Goal: Task Accomplishment & Management: Manage account settings

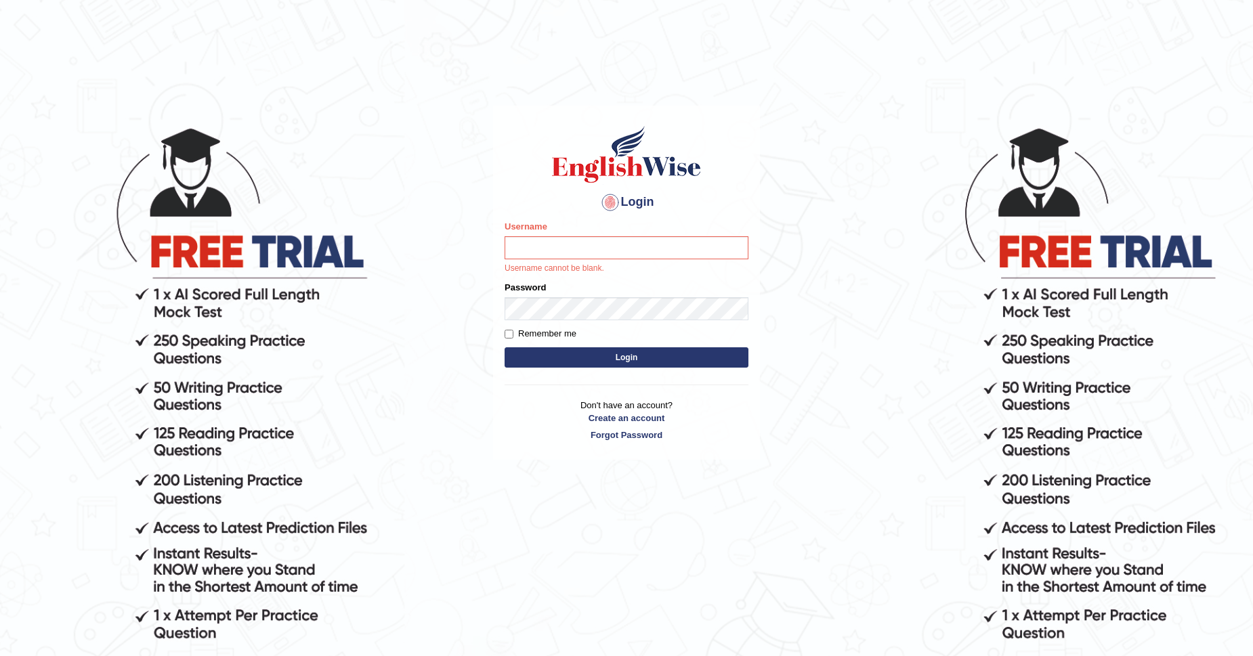
click at [856, 177] on body "Login Please fix the following errors: Username Username cannot be blank. Passw…" at bounding box center [626, 391] width 1253 height 656
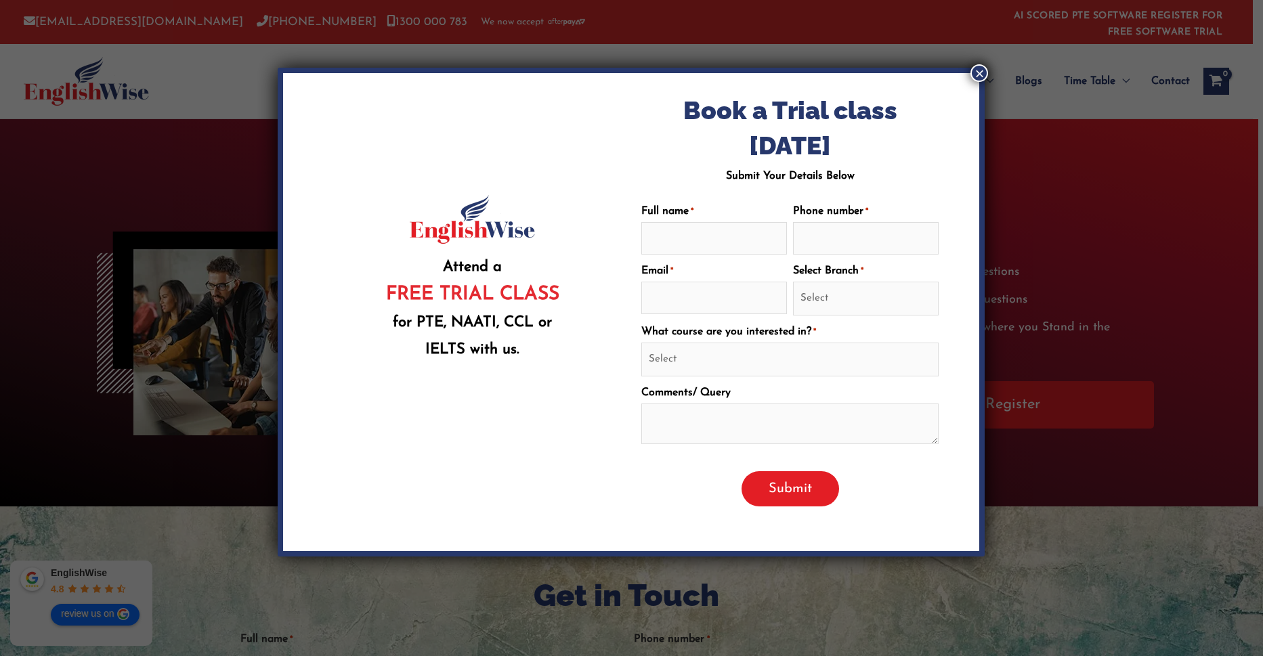
click at [982, 74] on button "×" at bounding box center [979, 73] width 18 height 18
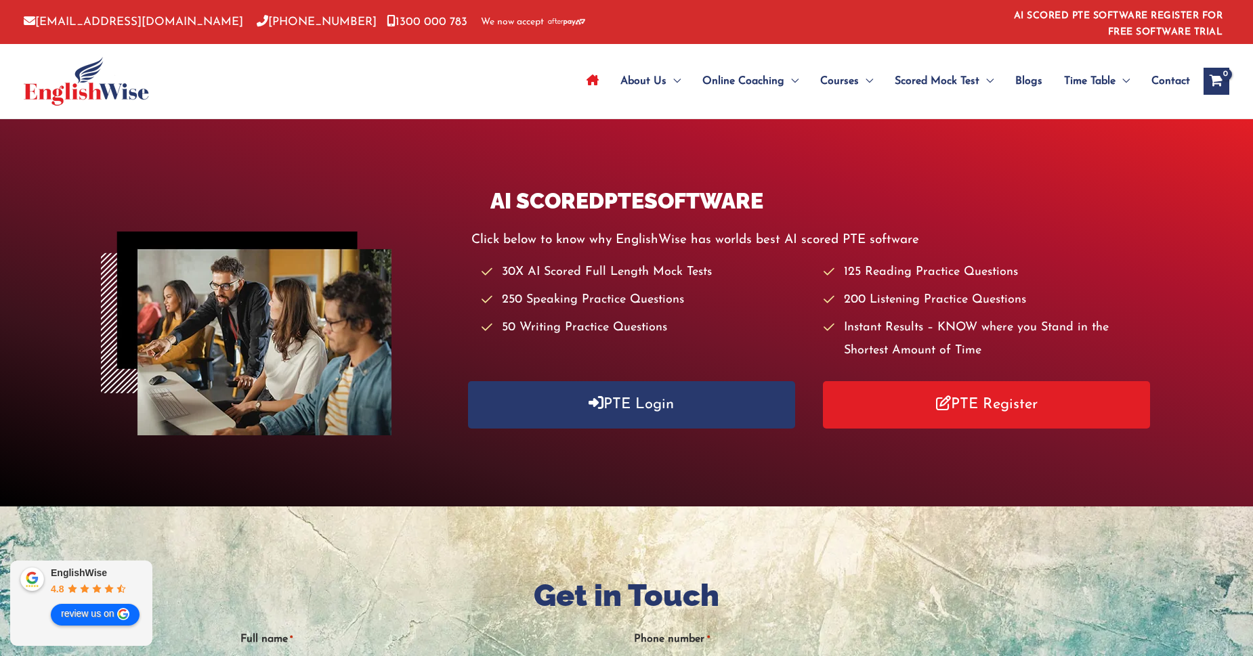
click at [1131, 16] on link "AI SCORED PTE SOFTWARE REGISTER FOR FREE SOFTWARE TRIAL" at bounding box center [1118, 24] width 209 height 26
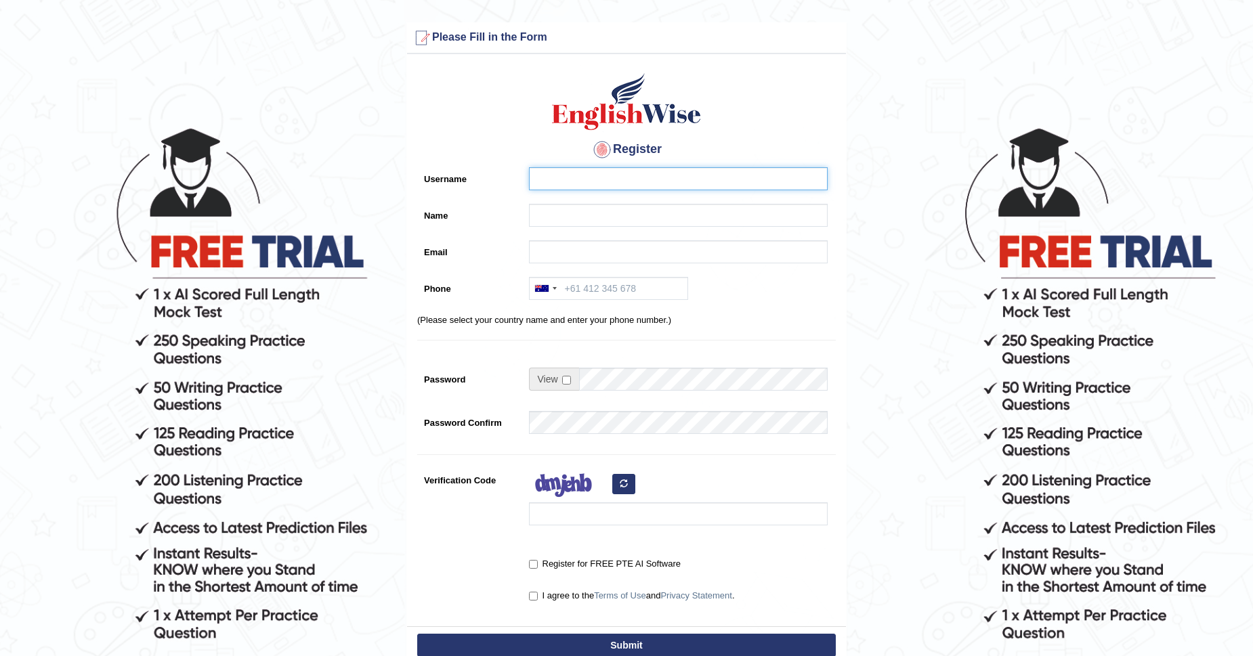
click at [679, 175] on input "Username" at bounding box center [678, 178] width 299 height 23
type input "M"
type input "Ugwunali"
click at [580, 202] on div "Register Username Ugwunali Name Email Phone Australia +61 India (भारत) +91 New …" at bounding box center [626, 343] width 439 height 565
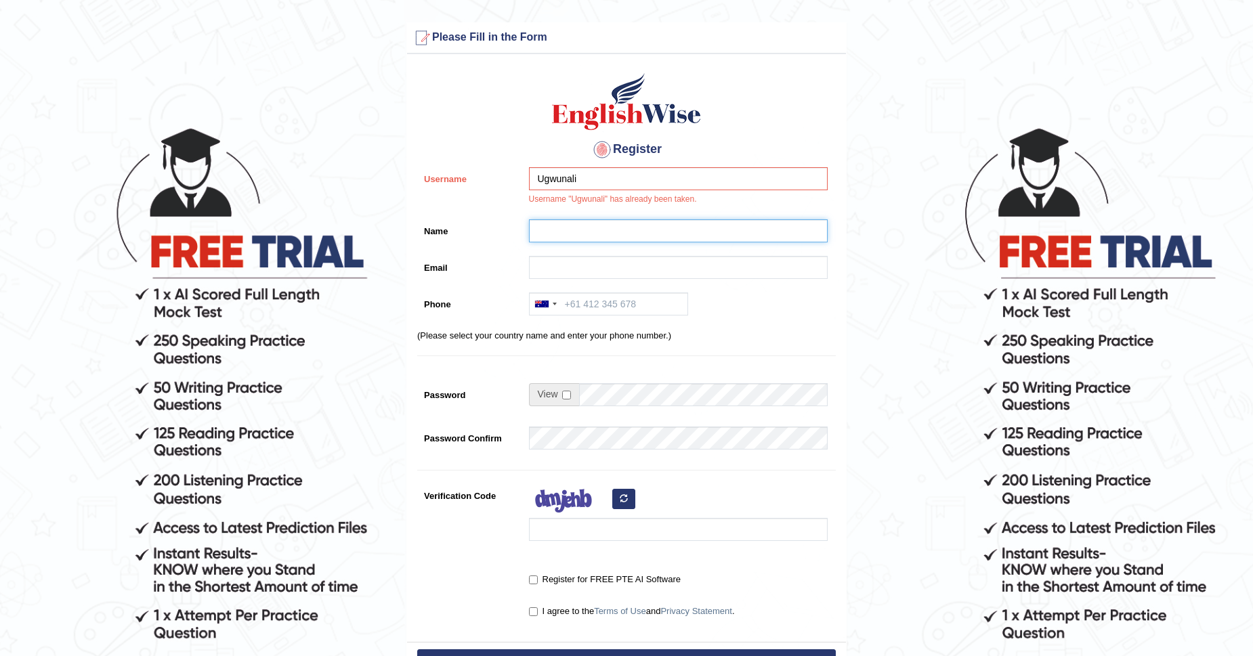
click at [585, 232] on input "Name" at bounding box center [678, 230] width 299 height 23
type input "Mary"
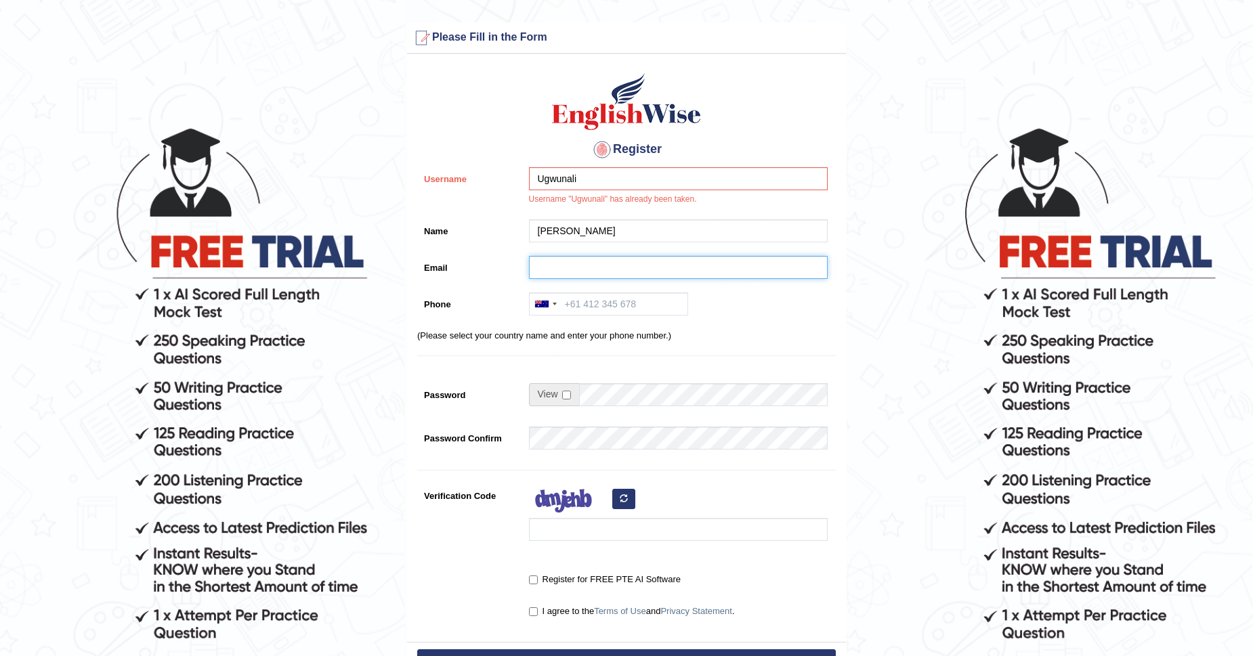
click at [563, 263] on input "Email" at bounding box center [678, 267] width 299 height 23
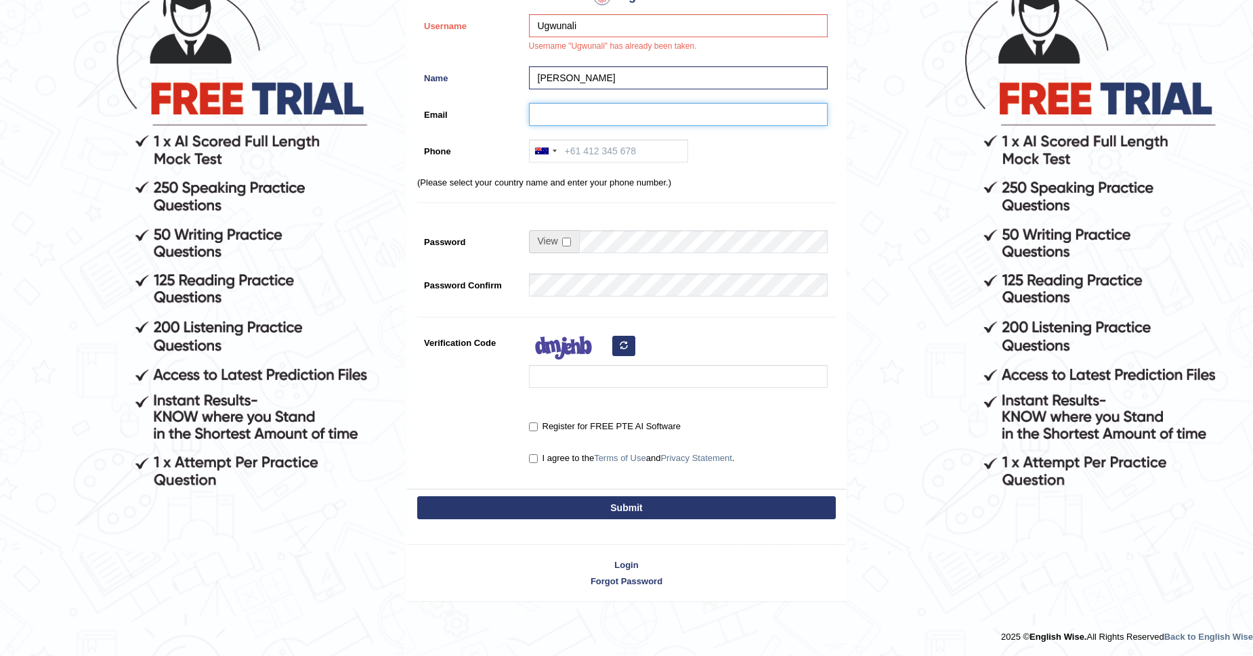
scroll to position [54, 0]
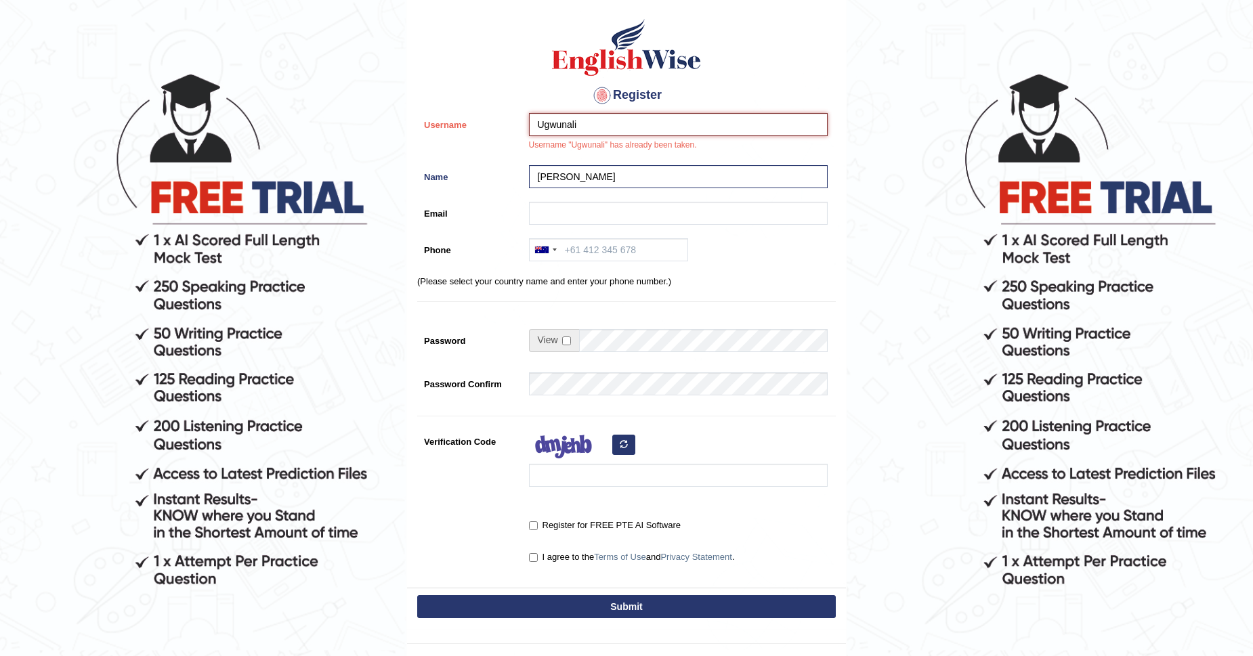
click at [585, 124] on input "Ugwunali" at bounding box center [678, 124] width 299 height 23
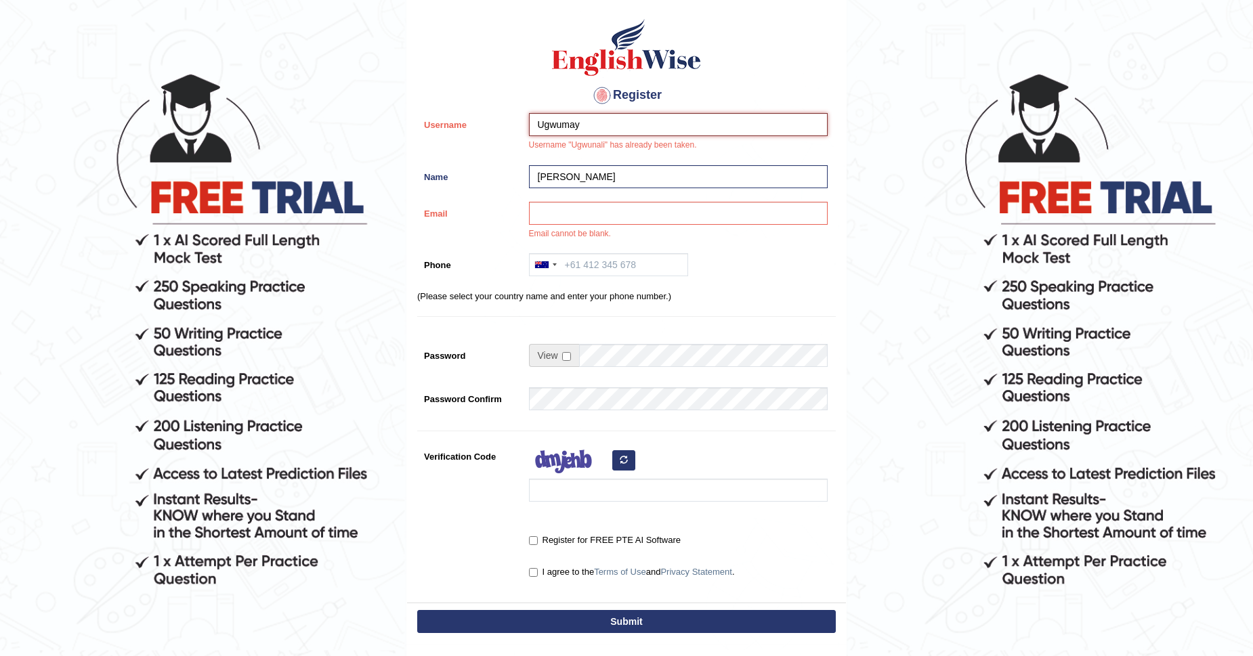
type input "Ugwumay"
click at [571, 177] on input "Mary" at bounding box center [678, 176] width 299 height 23
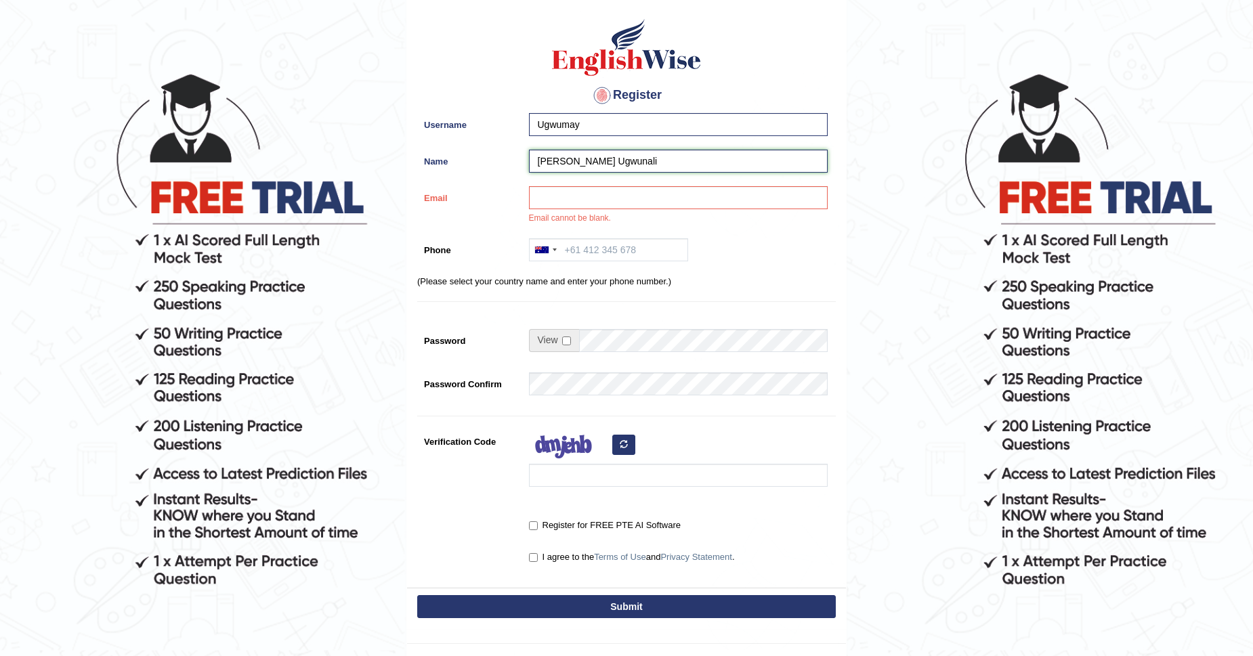
type input "Mary Chioma Ugwunali"
click at [563, 200] on input "Email" at bounding box center [678, 197] width 299 height 23
type input "maryugwunali@yahoo.co.uk"
click at [648, 254] on input "Phone" at bounding box center [608, 249] width 159 height 23
click at [553, 249] on div at bounding box center [554, 249] width 4 height 3
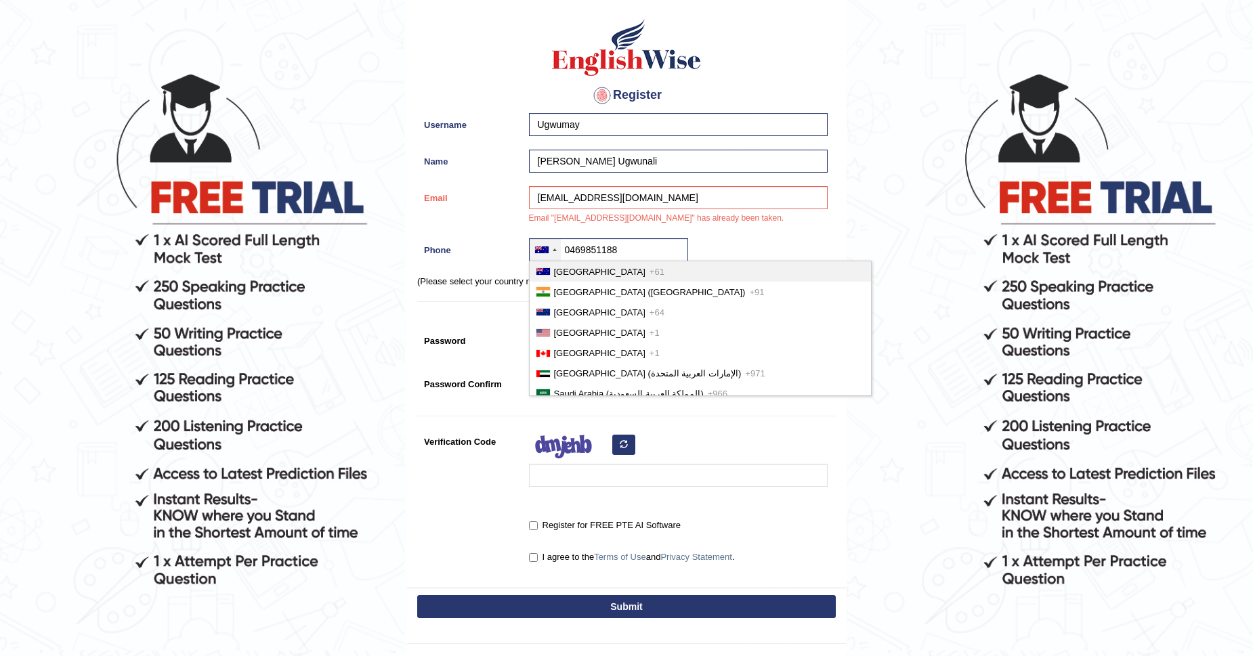
click at [563, 272] on span "Australia" at bounding box center [599, 272] width 91 height 10
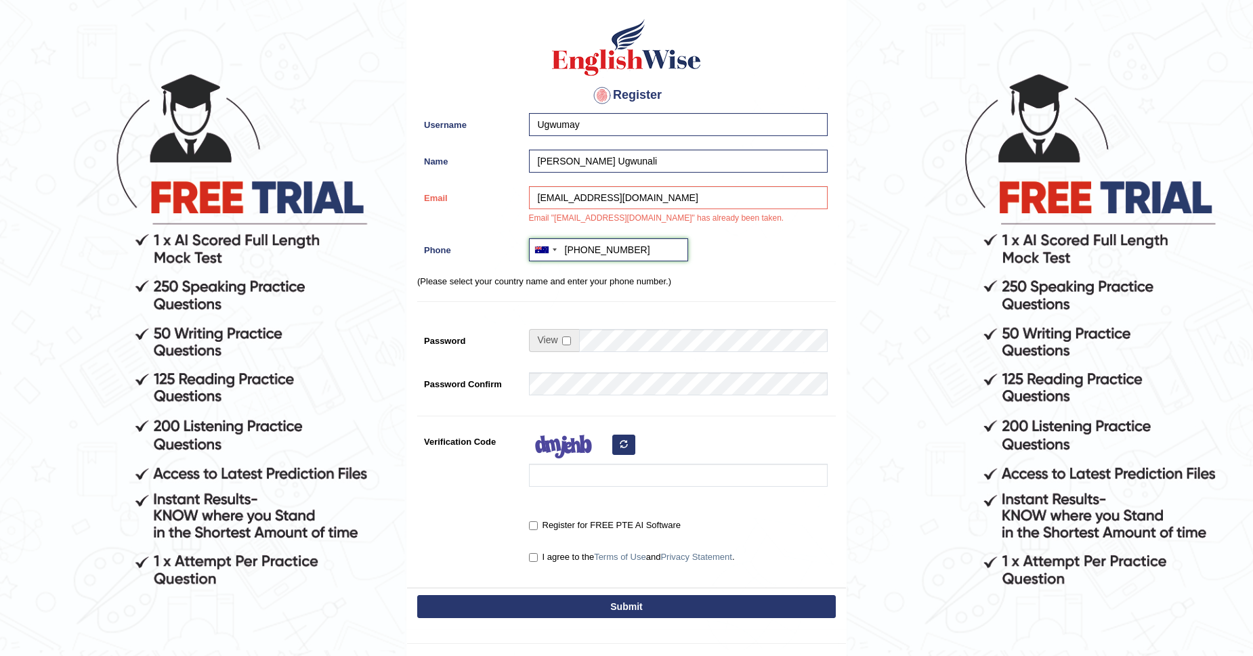
click at [590, 250] on input "+610469851188" at bounding box center [608, 249] width 159 height 23
click at [587, 250] on input "+610469851188" at bounding box center [608, 249] width 159 height 23
type input "+61469851188"
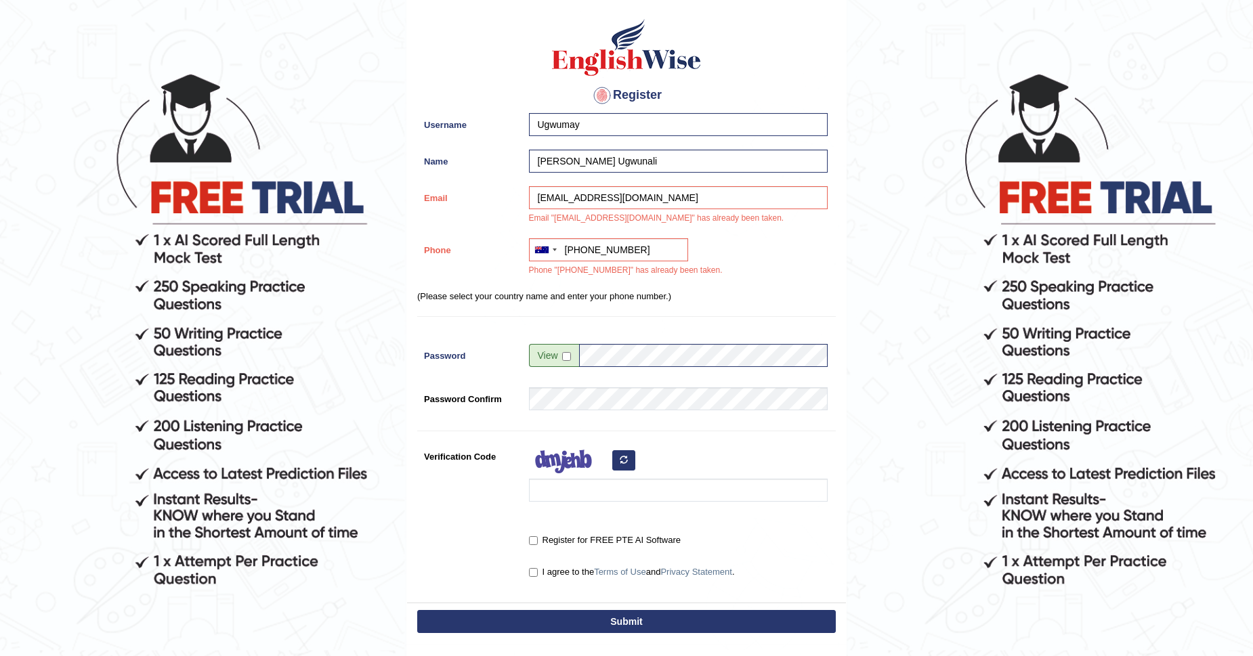
click at [863, 439] on form "Please fix the following errors: Please Fill in the Form Register Username Ugwu…" at bounding box center [626, 341] width 1249 height 747
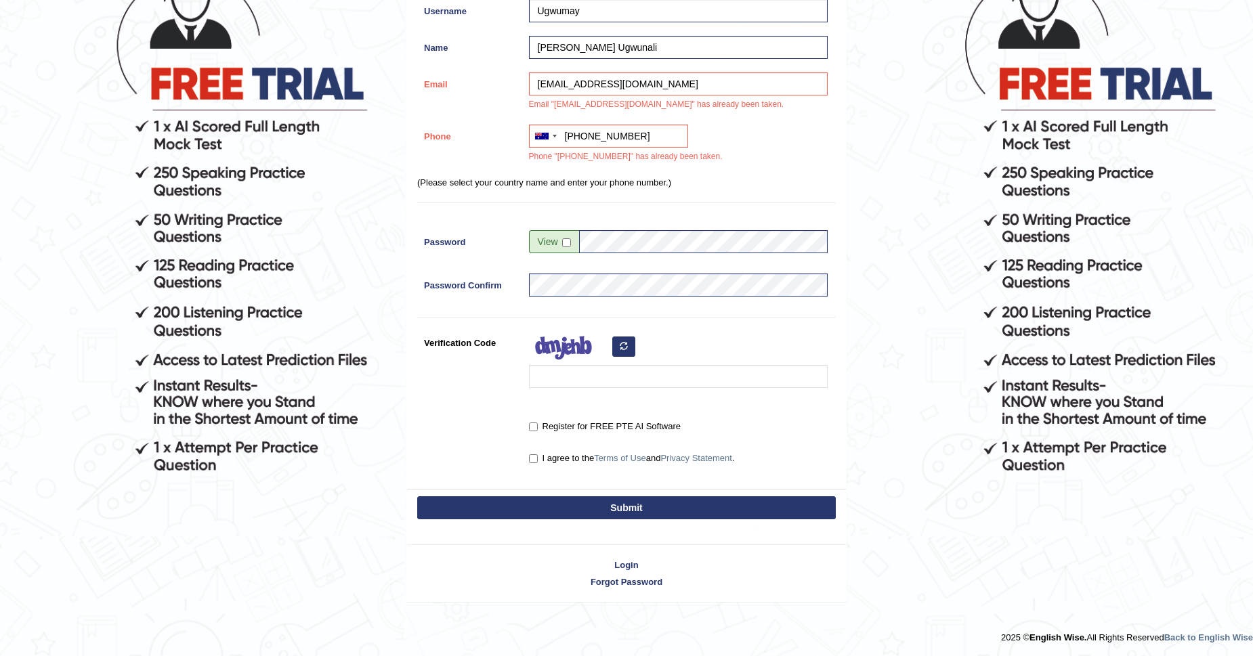
scroll to position [169, 0]
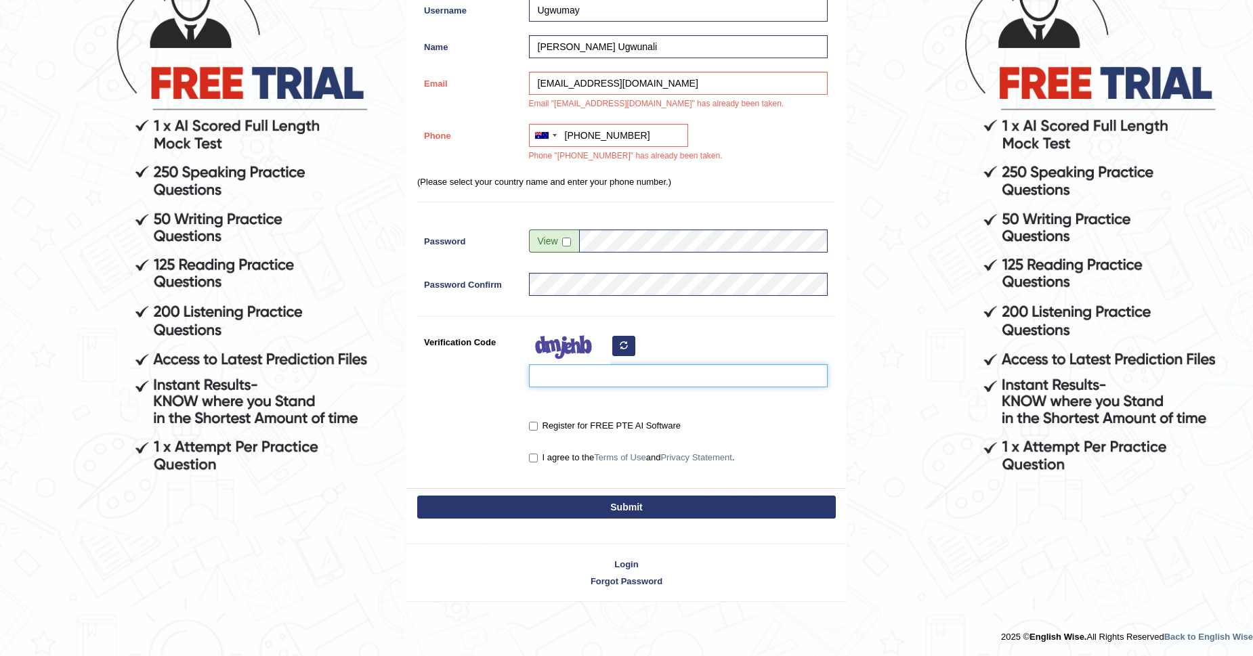
click at [594, 380] on input "Verification Code" at bounding box center [678, 375] width 299 height 23
type input "XiXUZO"
click at [535, 427] on input "Register for FREE PTE AI Software" at bounding box center [533, 426] width 9 height 9
checkbox input "true"
click at [532, 458] on input "I agree to the Terms of Use and Privacy Statement ." at bounding box center [533, 458] width 9 height 9
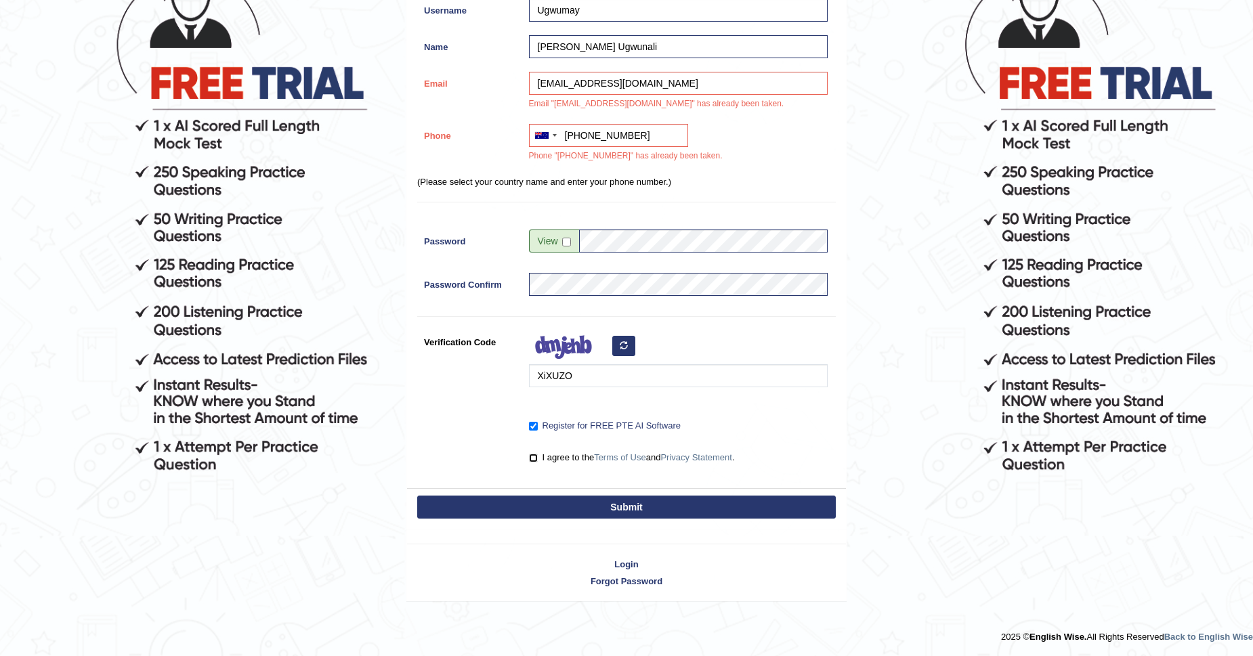
checkbox input "true"
click at [618, 505] on button "Submit" at bounding box center [626, 507] width 418 height 23
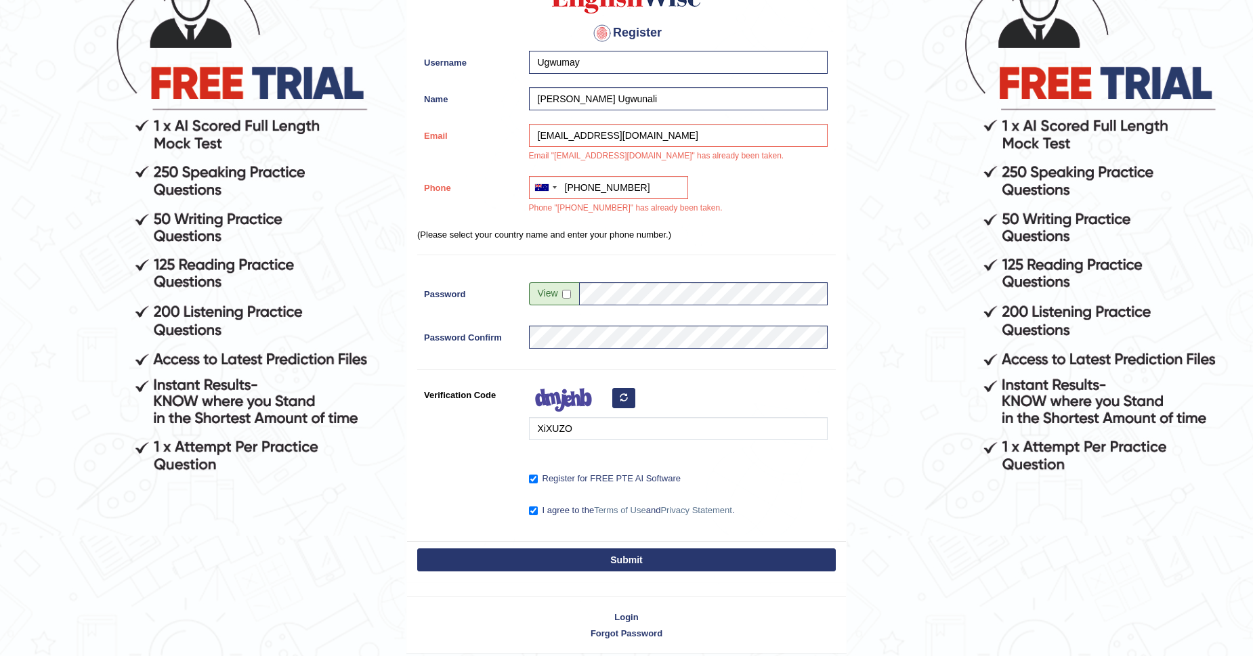
scroll to position [221, 0]
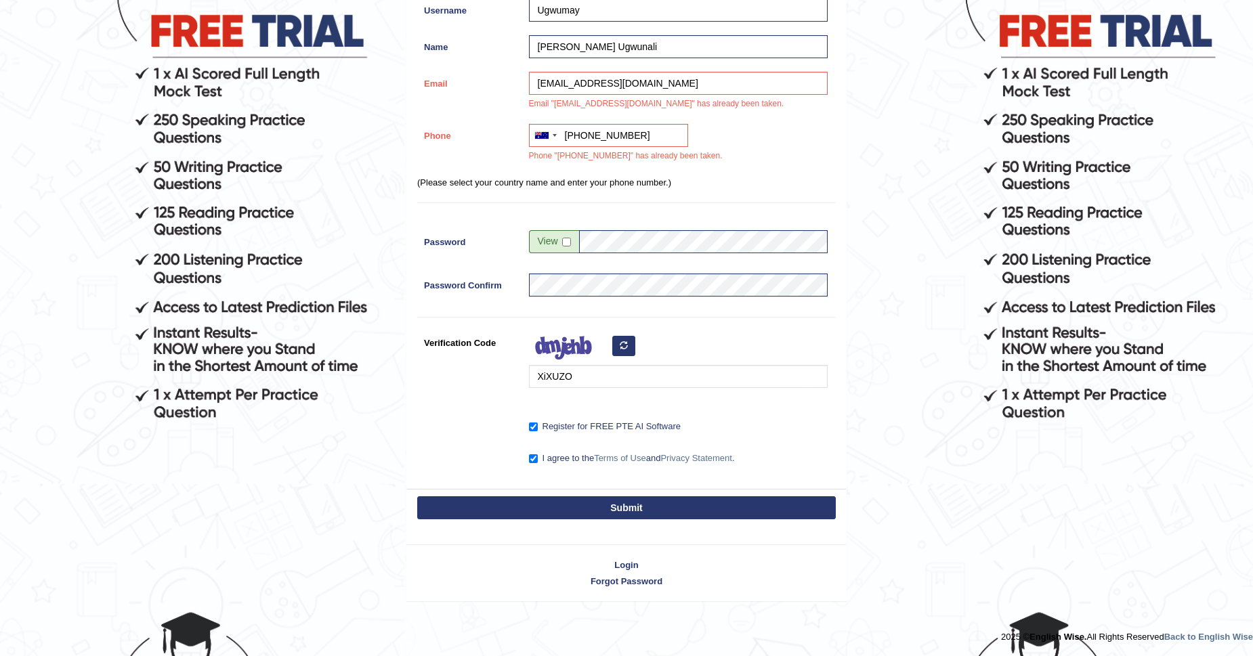
click at [622, 504] on button "Submit" at bounding box center [626, 507] width 418 height 23
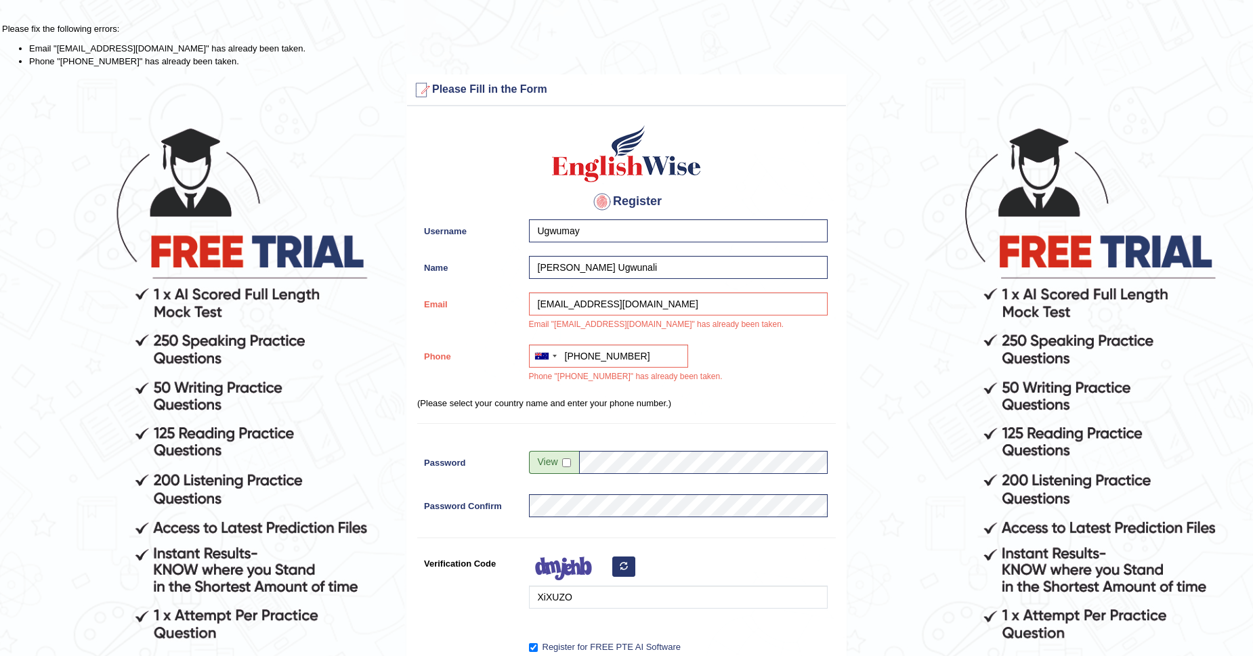
scroll to position [0, 0]
click at [581, 230] on input "Ugwumay" at bounding box center [678, 230] width 299 height 23
type input "U"
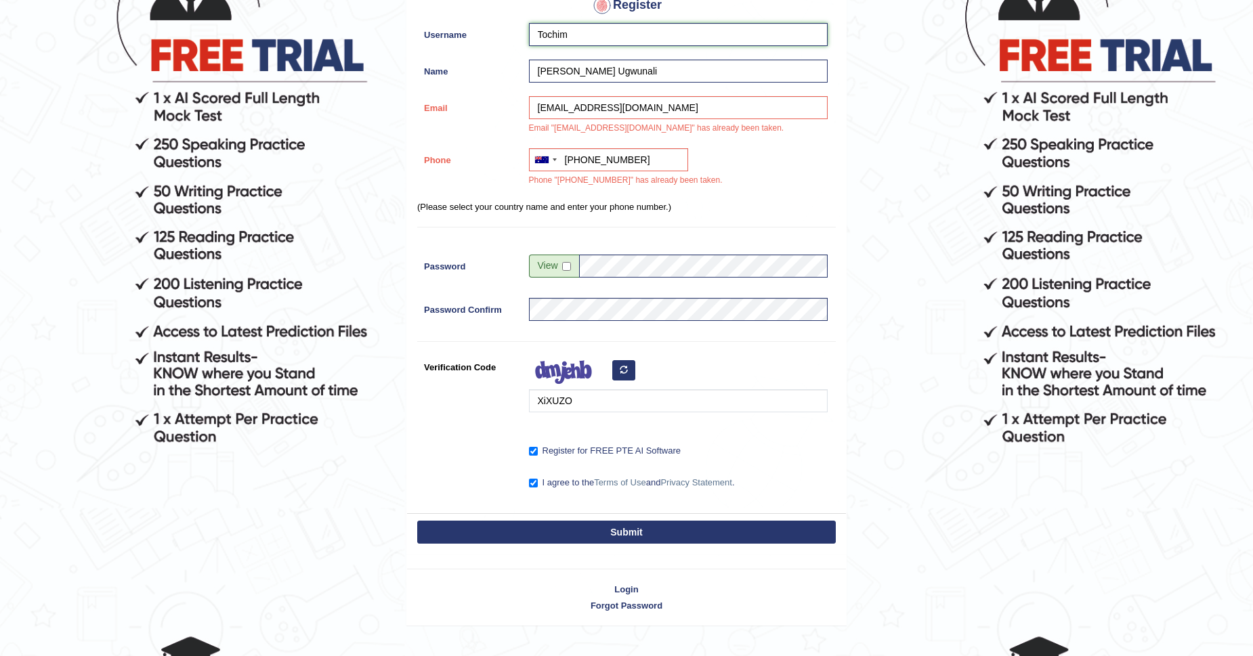
scroll to position [196, 0]
click at [623, 527] on button "Submit" at bounding box center [626, 532] width 418 height 23
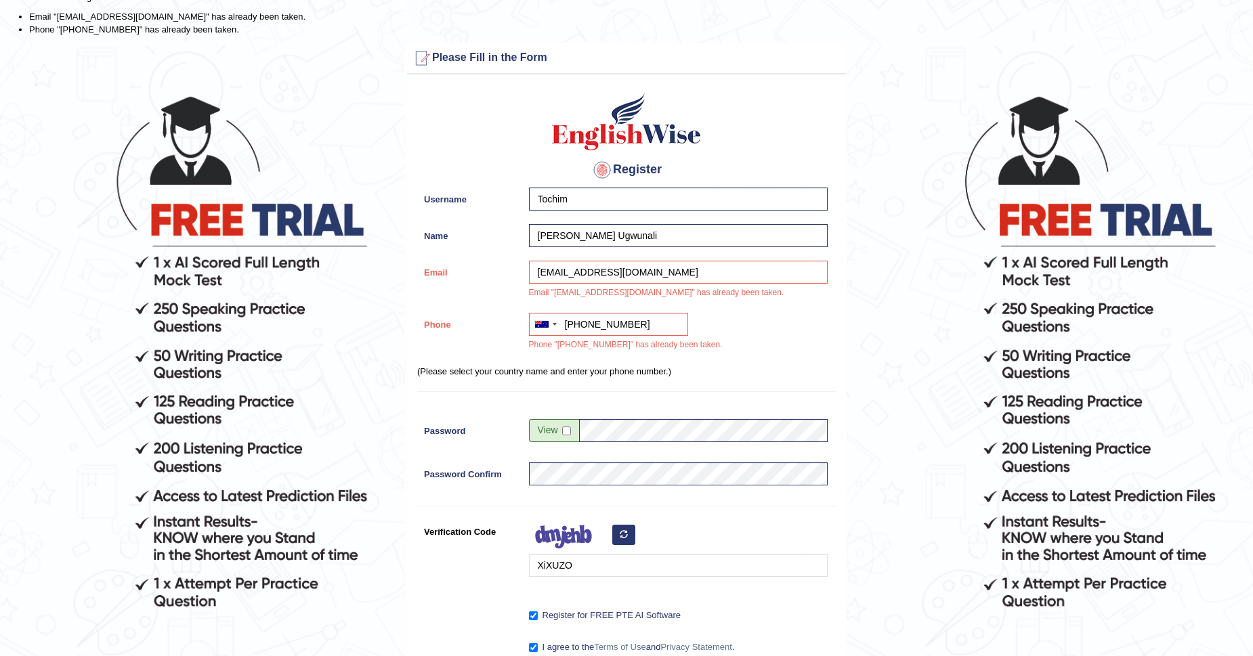
scroll to position [24, 0]
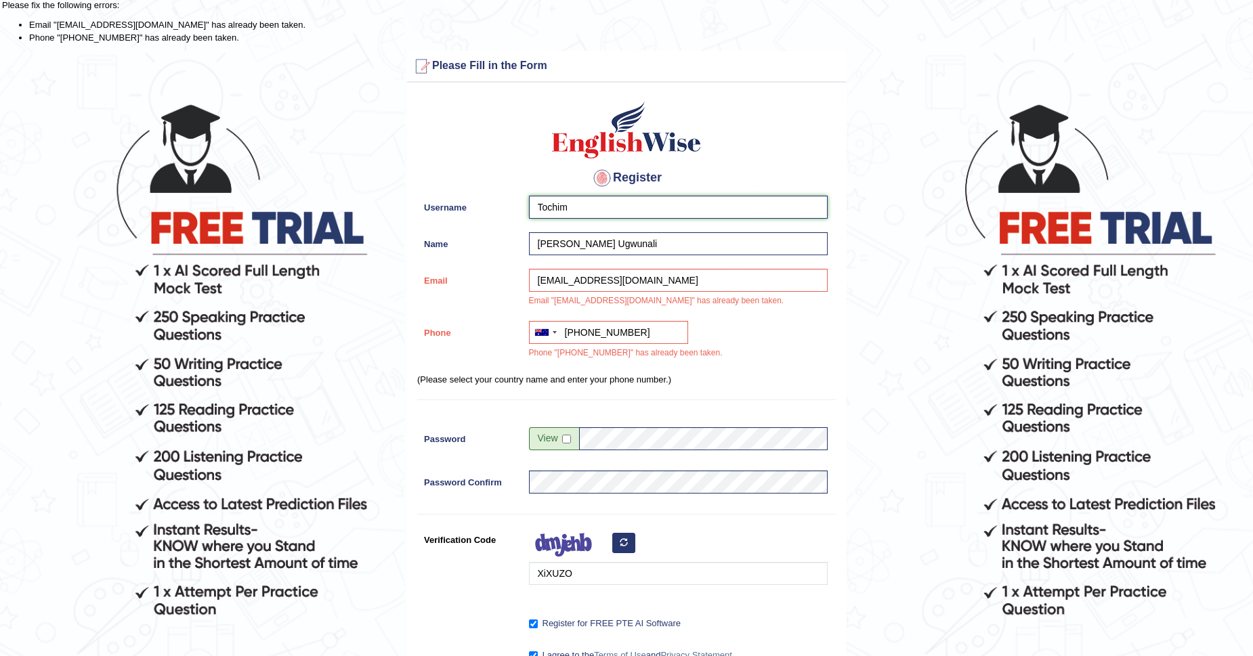
click at [567, 204] on input "Tochim" at bounding box center [678, 207] width 299 height 23
type input "T"
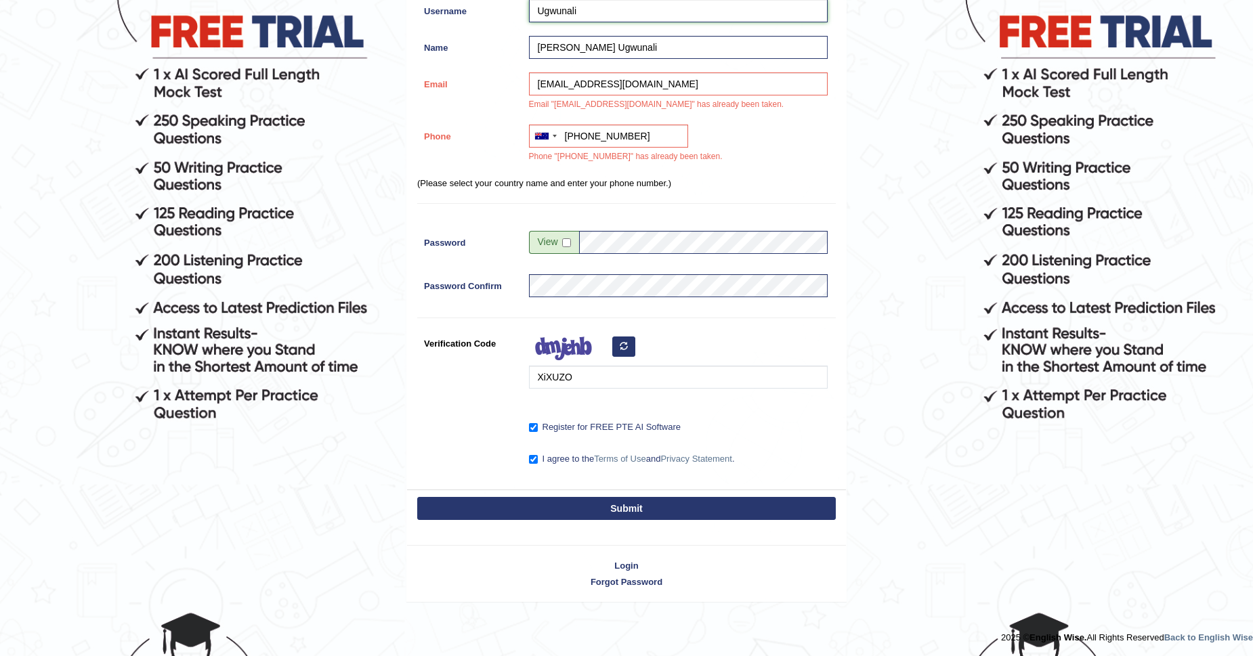
scroll to position [221, 0]
type input "Ugwunali"
click at [618, 508] on button "Submit" at bounding box center [626, 507] width 418 height 23
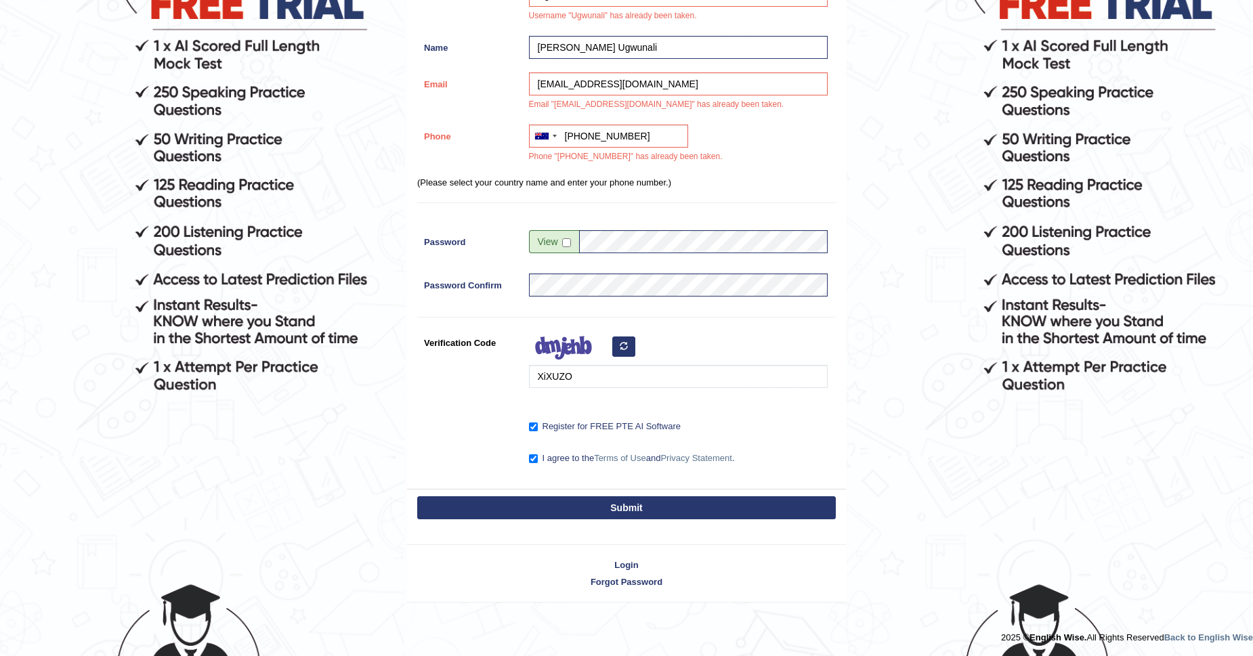
scroll to position [249, 0]
click at [612, 501] on button "Submit" at bounding box center [626, 507] width 418 height 23
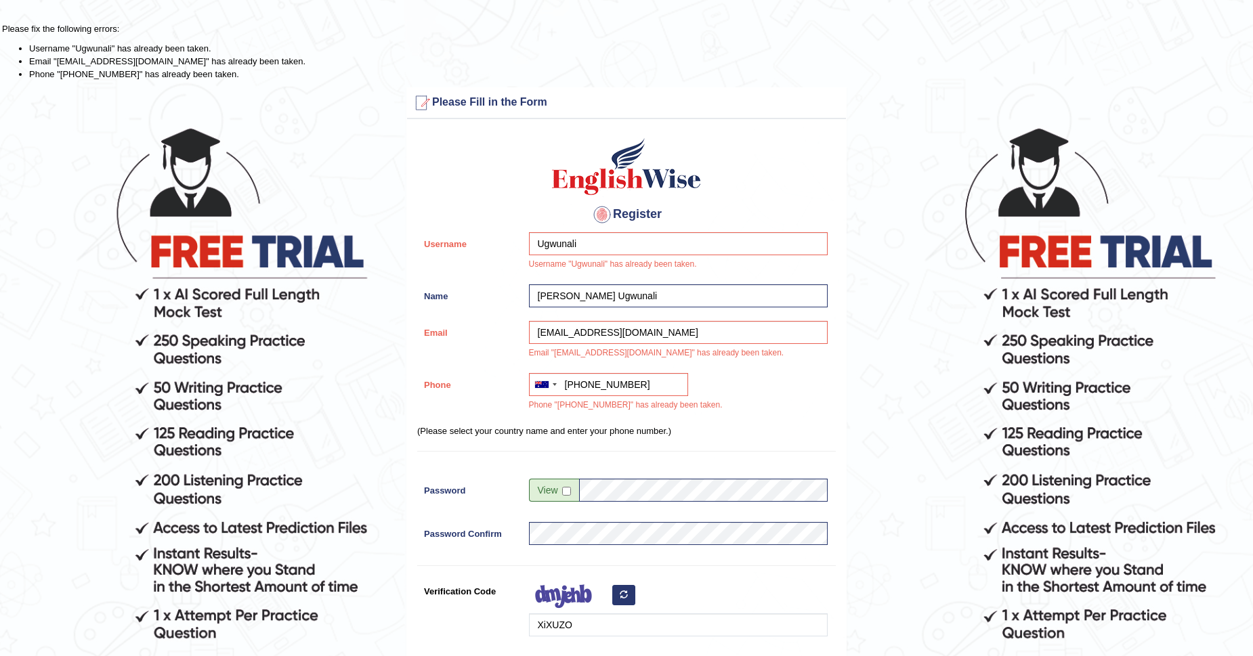
scroll to position [0, 0]
click at [596, 299] on input "Mary Chioma Ugwunali" at bounding box center [678, 295] width 299 height 23
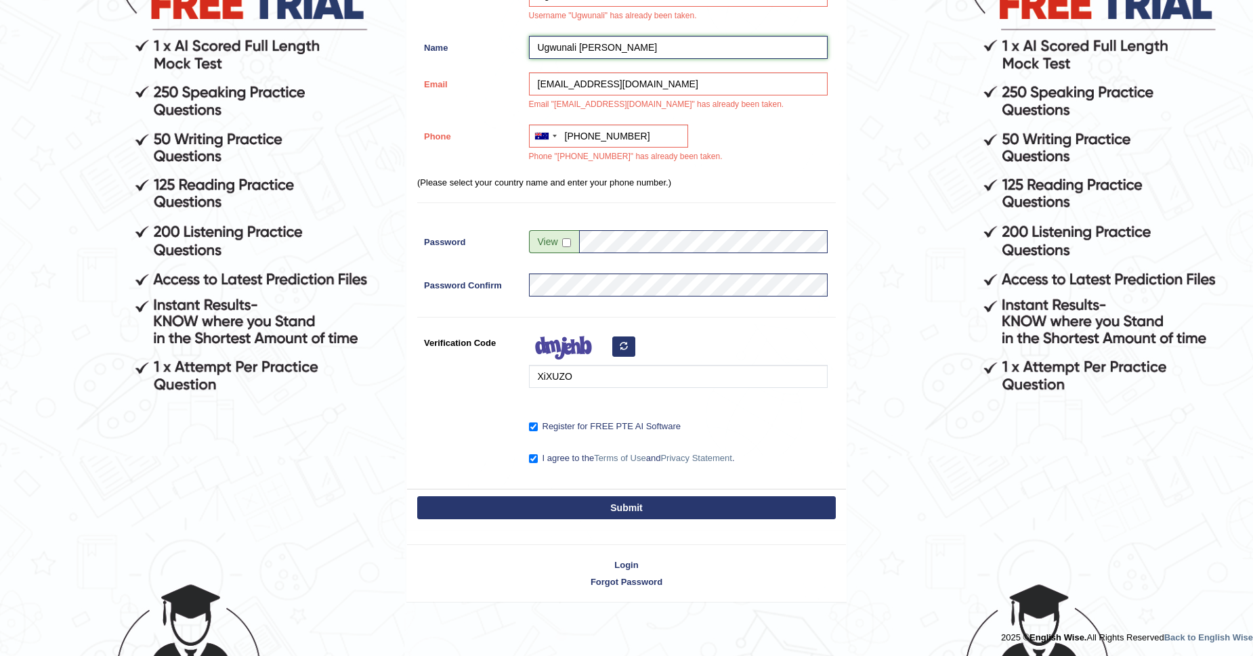
scroll to position [249, 0]
type input "Ugwunali Mary Chioma"
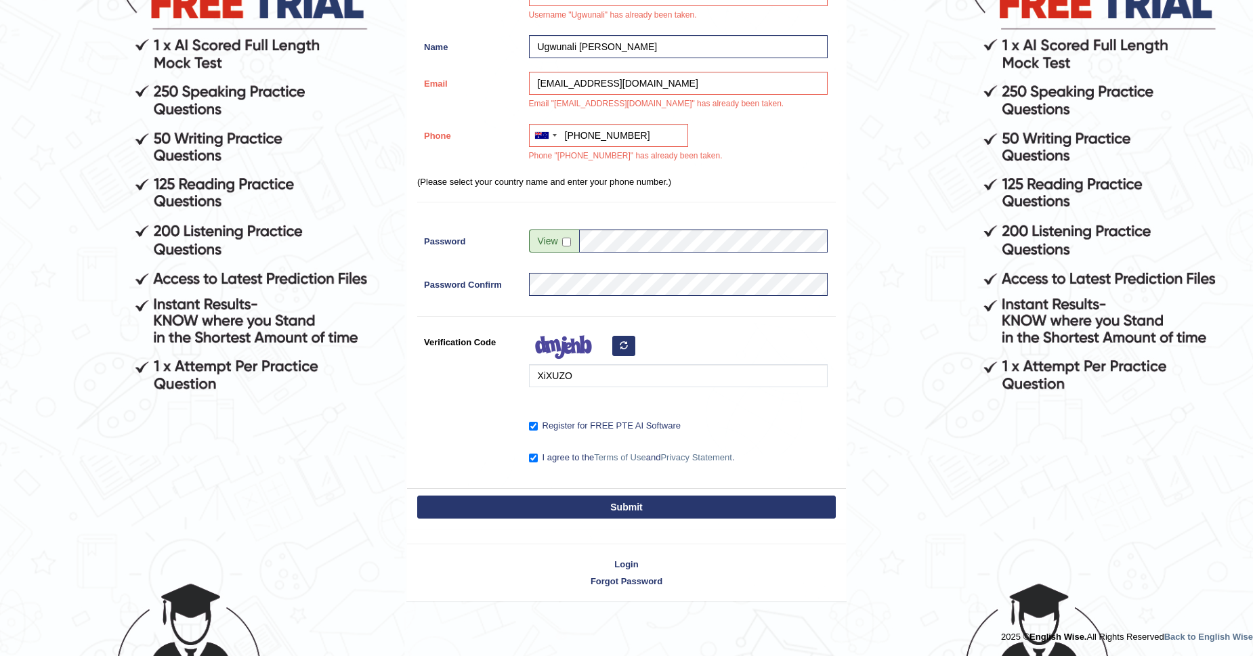
click at [604, 504] on button "Submit" at bounding box center [626, 507] width 418 height 23
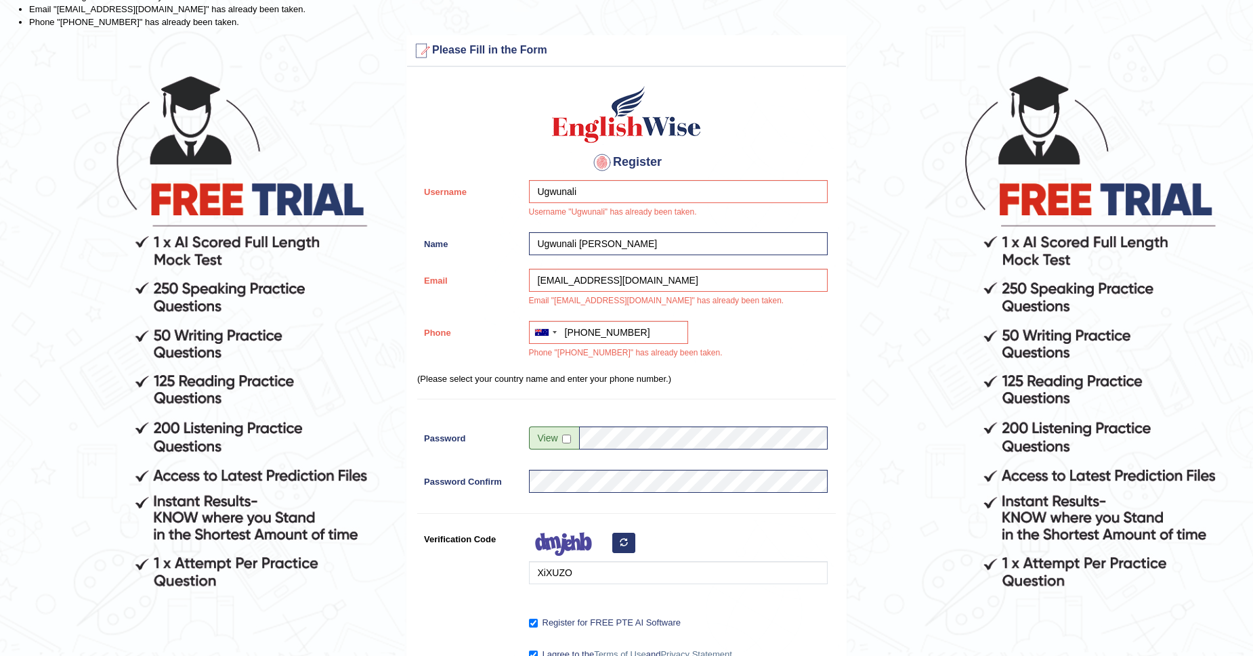
scroll to position [52, 0]
click at [538, 193] on input "Ugwunali" at bounding box center [678, 191] width 299 height 23
click at [592, 187] on input "Ugwunali" at bounding box center [678, 191] width 299 height 23
type input "Ugwunali2"
click at [1010, 53] on form "Please fix the following errors: Username "Ugwunali" has already been taken. Em…" at bounding box center [626, 384] width 1249 height 828
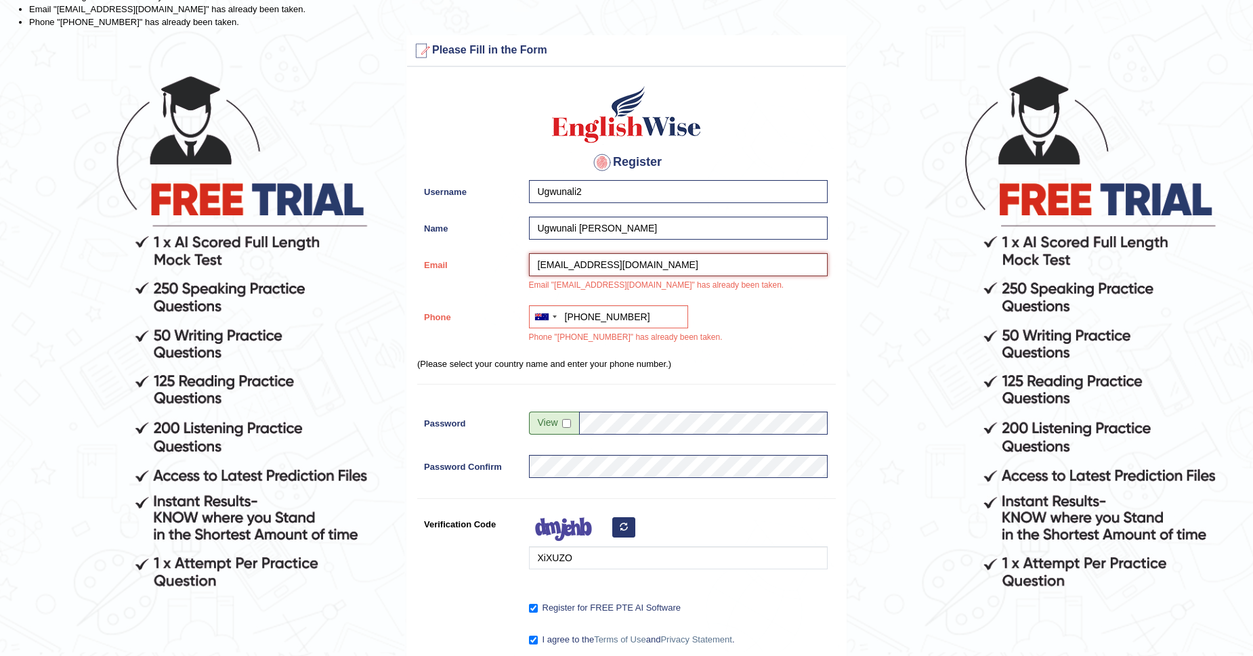
click at [607, 272] on input "maryugwunali@yahoo.co.uk" at bounding box center [678, 264] width 299 height 23
click at [800, 350] on div "Australia +61 India (भारत) +91 New Zealand +64 United States +1 Canada +1 Unite…" at bounding box center [674, 327] width 305 height 45
click at [637, 265] on input "akugbom3@gmail.com" at bounding box center [678, 264] width 299 height 23
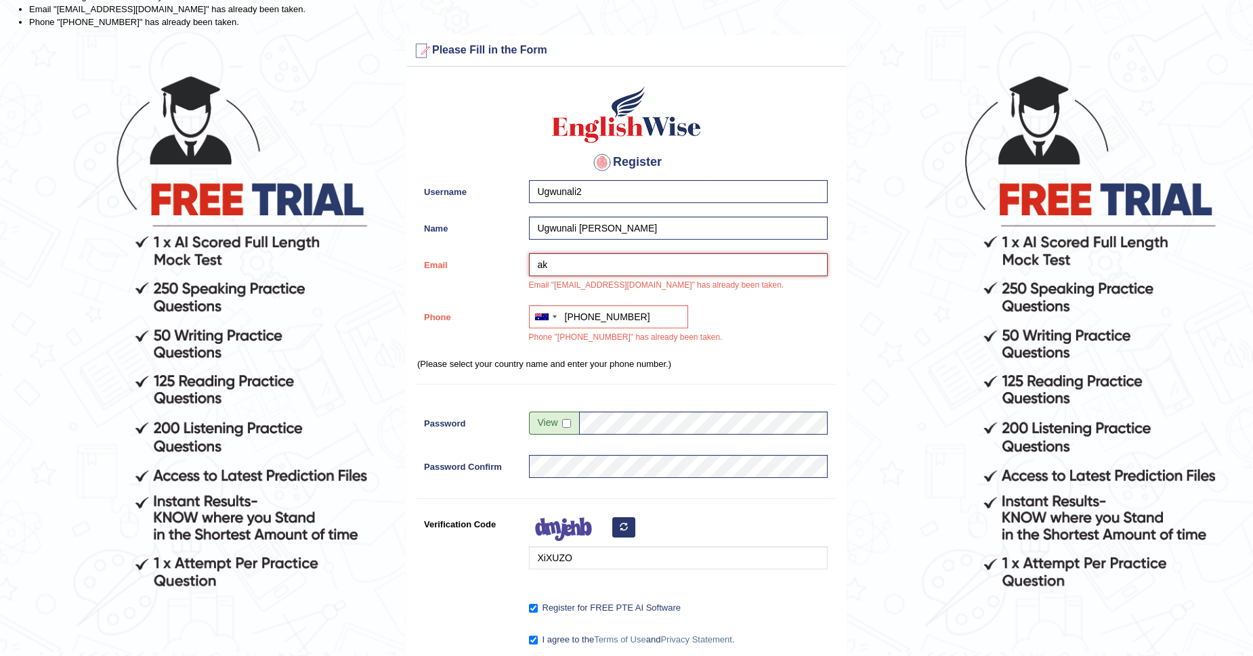
type input "a"
type input "maryugwunali@yahoo.co.uk"
click at [873, 311] on form "Please fix the following errors: Username "Ugwunali" has already been taken. Em…" at bounding box center [626, 376] width 1249 height 812
click at [615, 266] on input "maryugwunali@yahoo.co.uk" at bounding box center [678, 264] width 299 height 23
click at [707, 255] on input "maryugwunali@yahoo.co.uk" at bounding box center [678, 264] width 299 height 23
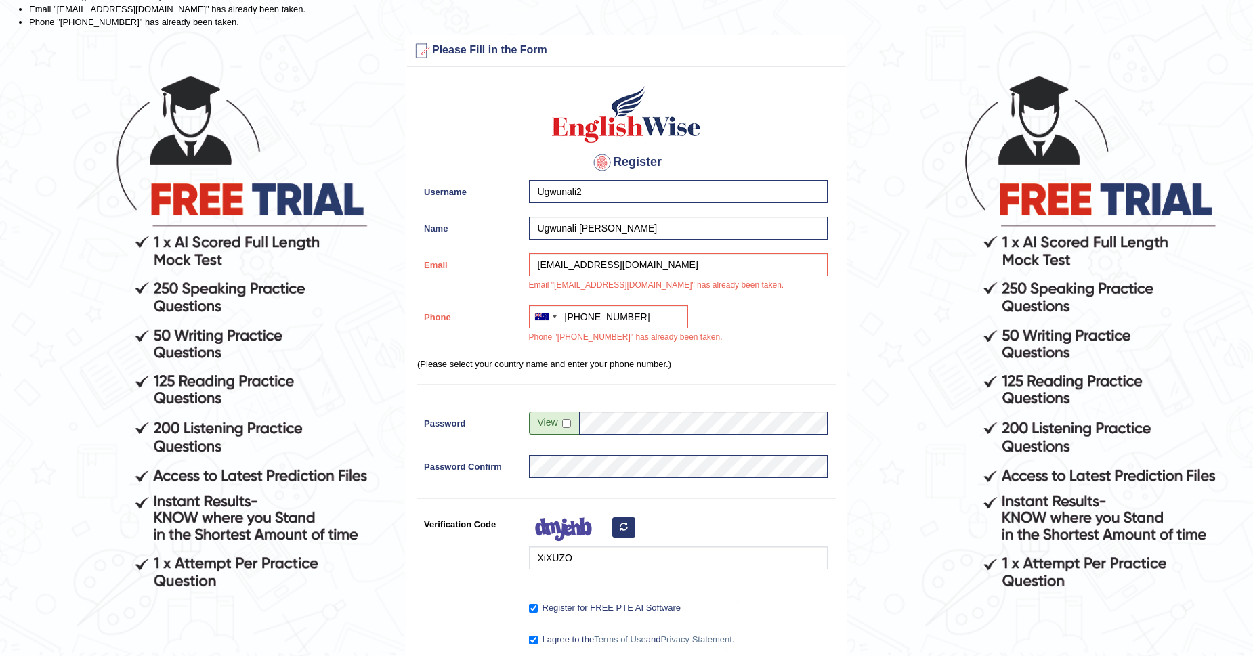
click at [633, 158] on h4 "Register" at bounding box center [626, 163] width 418 height 22
click at [741, 320] on div "Australia +61 India (भारत) +91 New Zealand +64 United States +1 Canada +1 Unite…" at bounding box center [674, 327] width 305 height 45
drag, startPoint x: 647, startPoint y: 278, endPoint x: 778, endPoint y: 285, distance: 131.5
click at [778, 285] on div "maryugwunali@yahoo.co.uk Email "maryugwunali@yahoo.co.uk" has already been take…" at bounding box center [674, 275] width 305 height 45
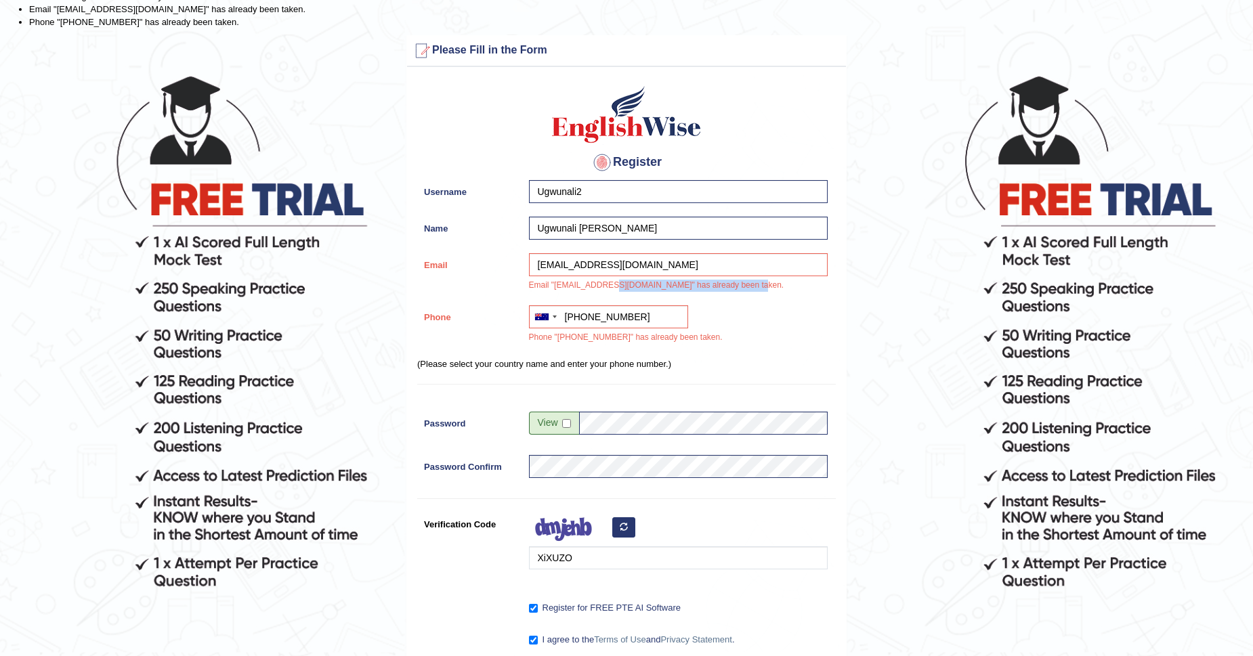
click at [778, 284] on div "maryugwunali@yahoo.co.uk Email "maryugwunali@yahoo.co.uk" has already been take…" at bounding box center [674, 275] width 305 height 45
drag, startPoint x: 575, startPoint y: 290, endPoint x: 704, endPoint y: 278, distance: 129.9
click at [704, 278] on div "maryugwunali@yahoo.co.uk Email "maryugwunali@yahoo.co.uk" has already been take…" at bounding box center [674, 275] width 305 height 45
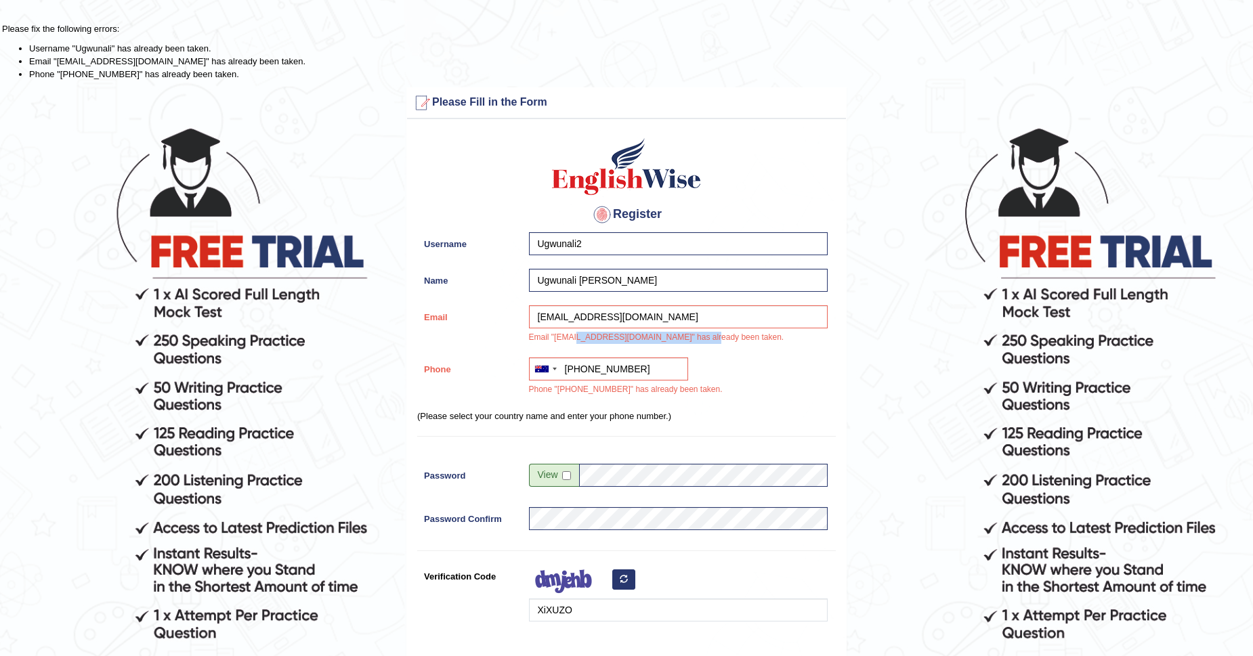
scroll to position [0, 0]
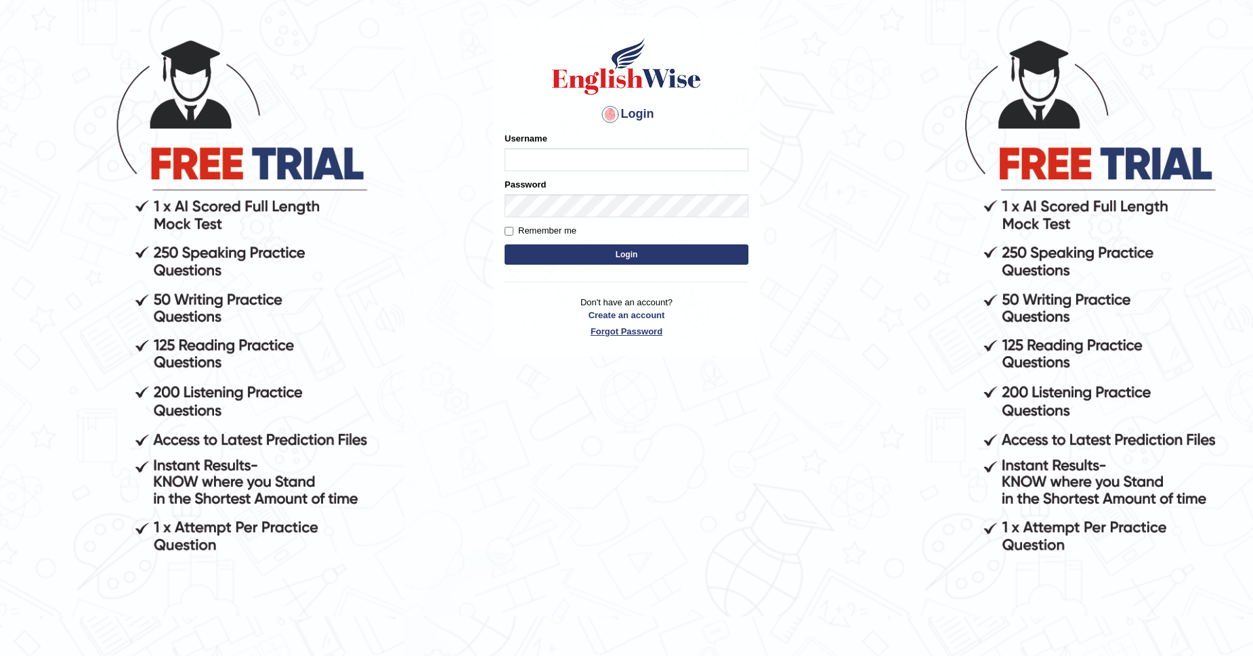
scroll to position [98, 0]
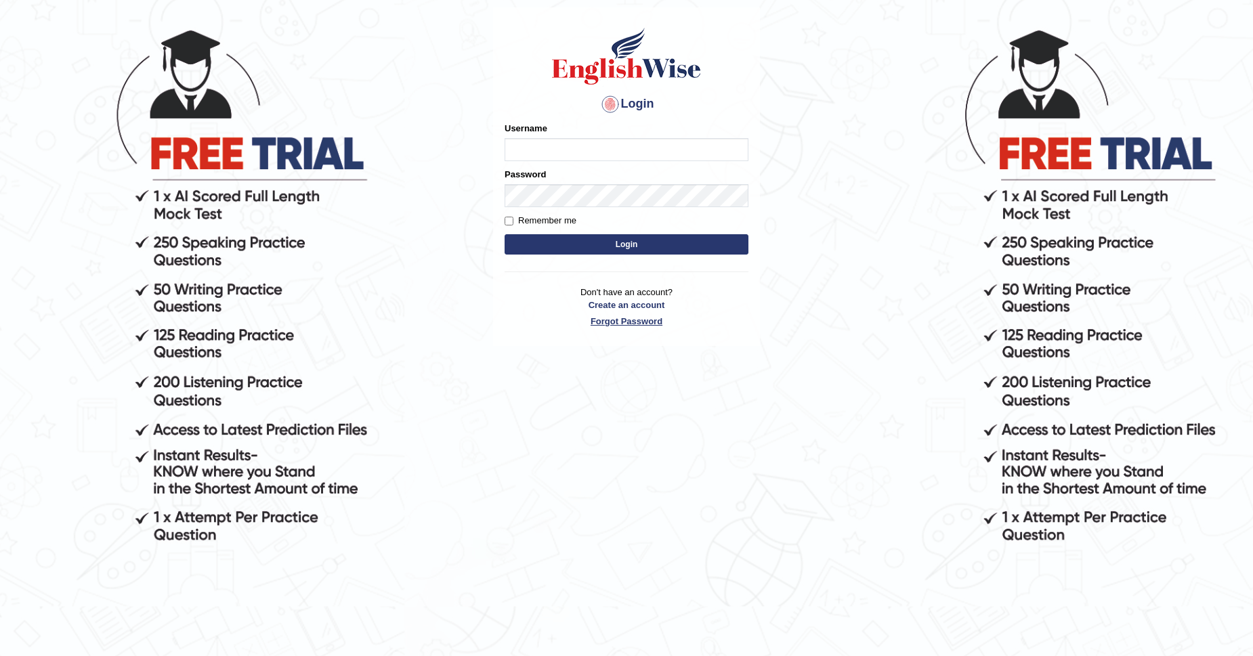
click at [603, 324] on link "Forgot Password" at bounding box center [626, 321] width 244 height 13
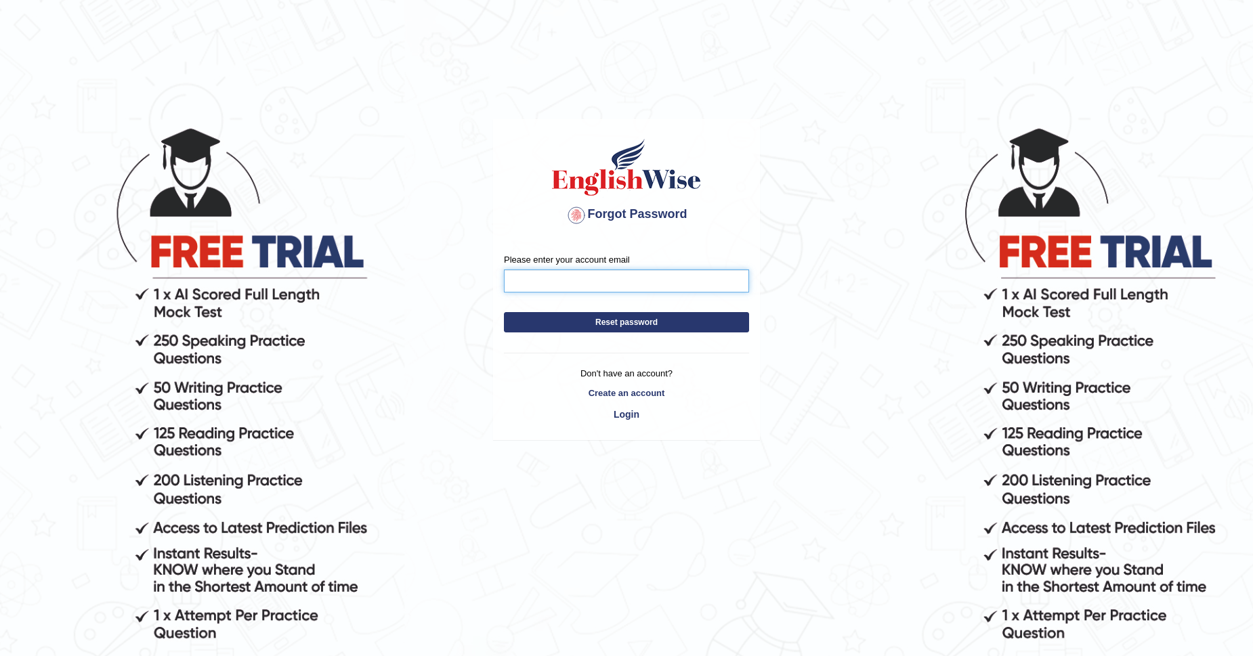
click at [578, 274] on input "Please enter your account email" at bounding box center [626, 280] width 245 height 23
type input "U"
type input "m"
type input "M"
type input "maryugwunali@yahoo.co.uk"
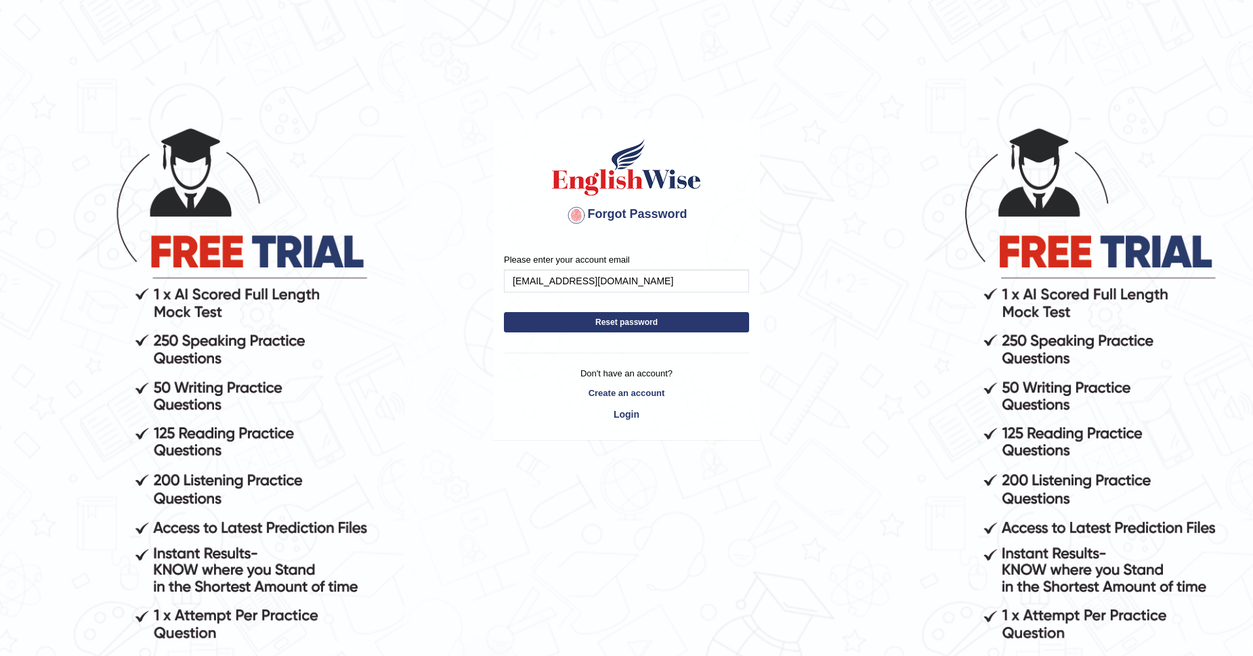
click at [643, 318] on button "Reset password" at bounding box center [626, 322] width 245 height 20
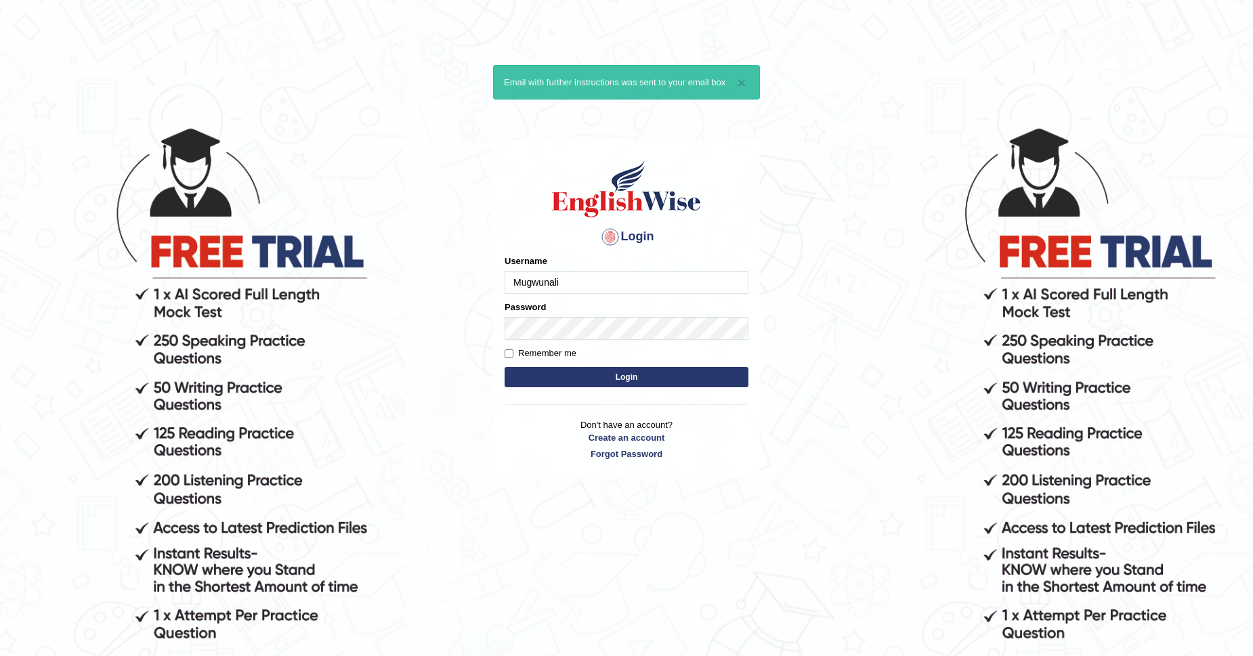
type input "Mugwunali"
click at [625, 374] on button "Login" at bounding box center [626, 377] width 244 height 20
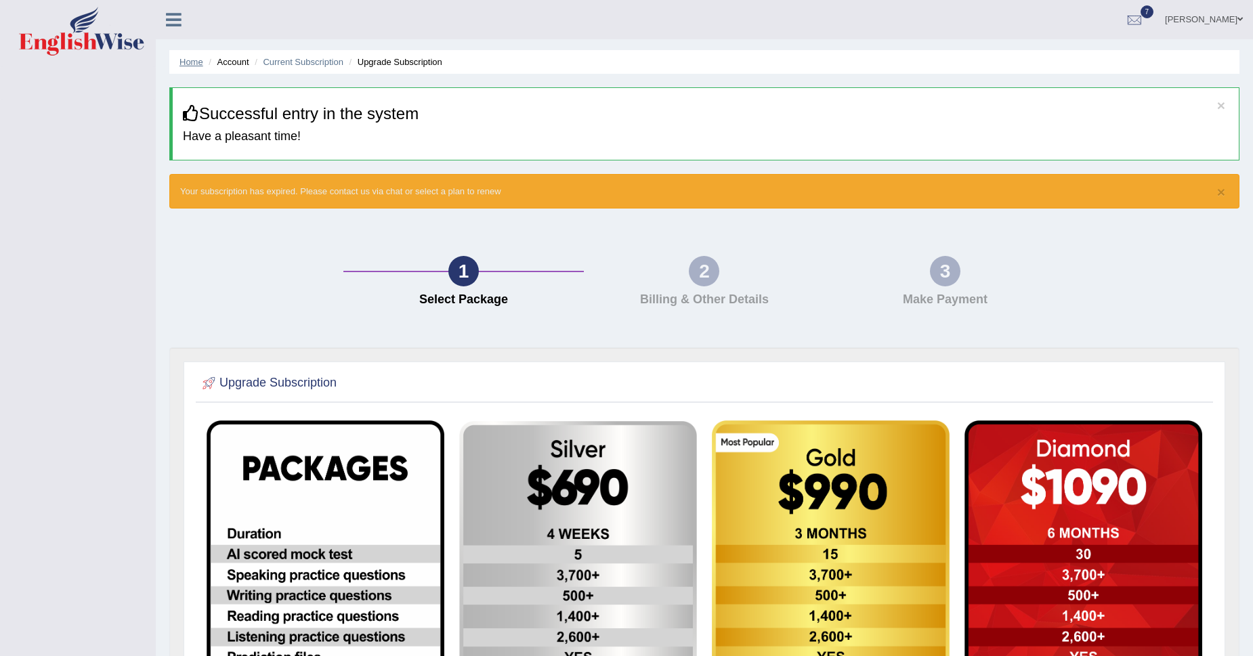
click at [188, 62] on link "Home" at bounding box center [191, 62] width 24 height 10
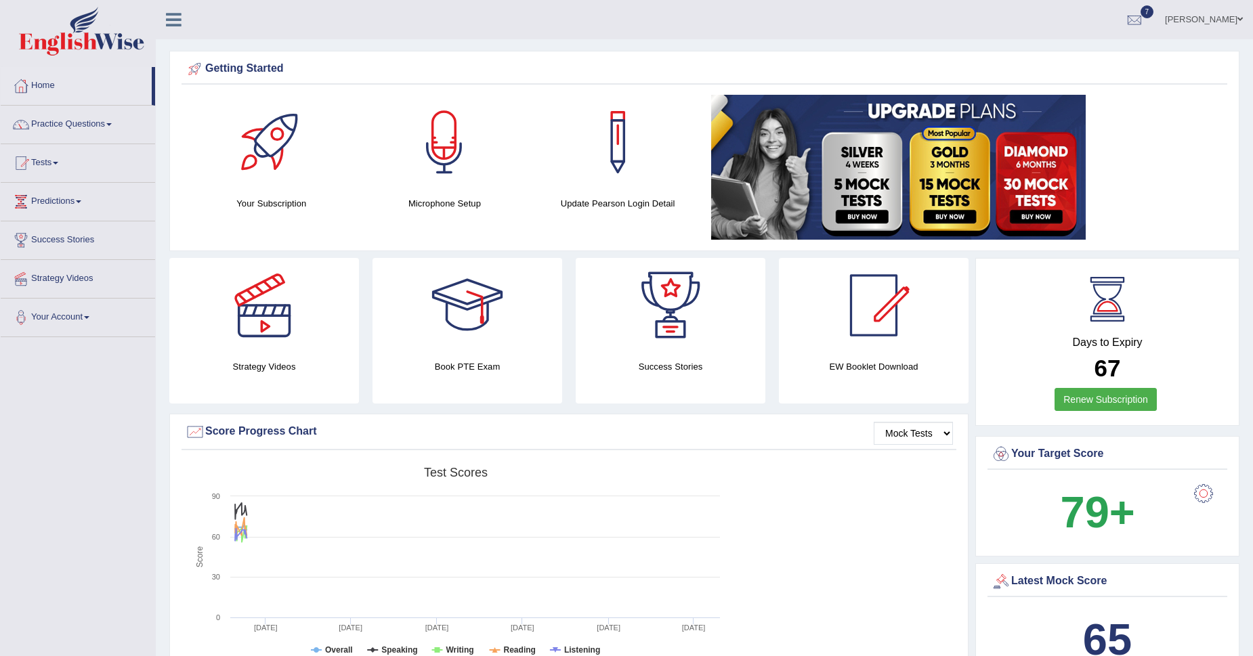
click at [1236, 15] on link "Mary Ugwunali" at bounding box center [1203, 17] width 98 height 35
click at [1149, 175] on link "Log out" at bounding box center [1178, 175] width 146 height 31
